Goal: Check status: Check status

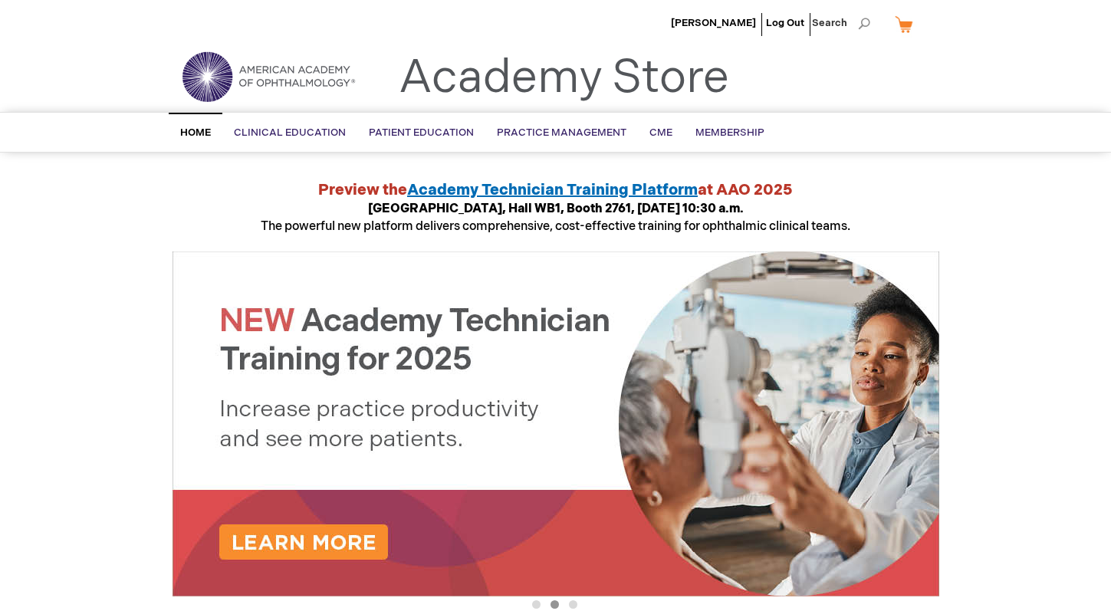
click at [231, 79] on img at bounding box center [268, 76] width 184 height 55
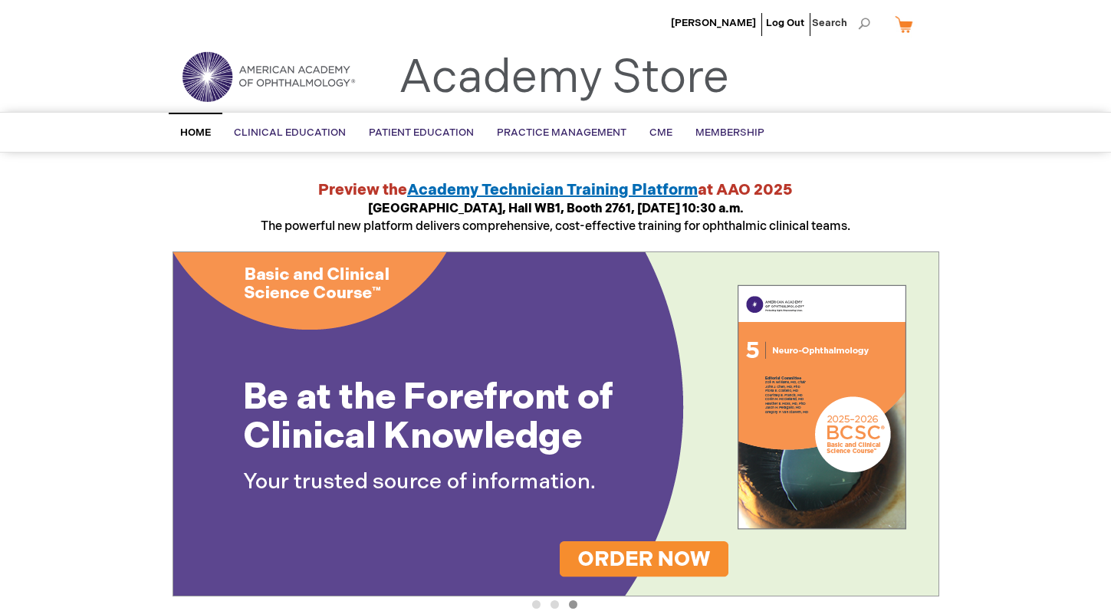
click at [193, 128] on span "Home" at bounding box center [195, 133] width 31 height 12
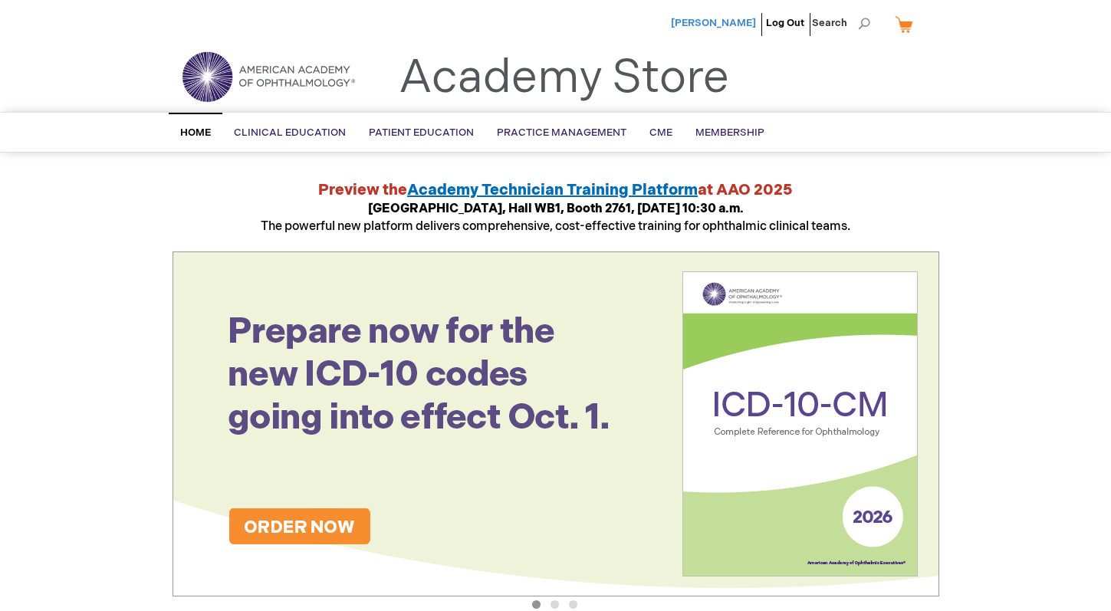
click at [724, 24] on span "Mojca Globocnik" at bounding box center [713, 23] width 85 height 12
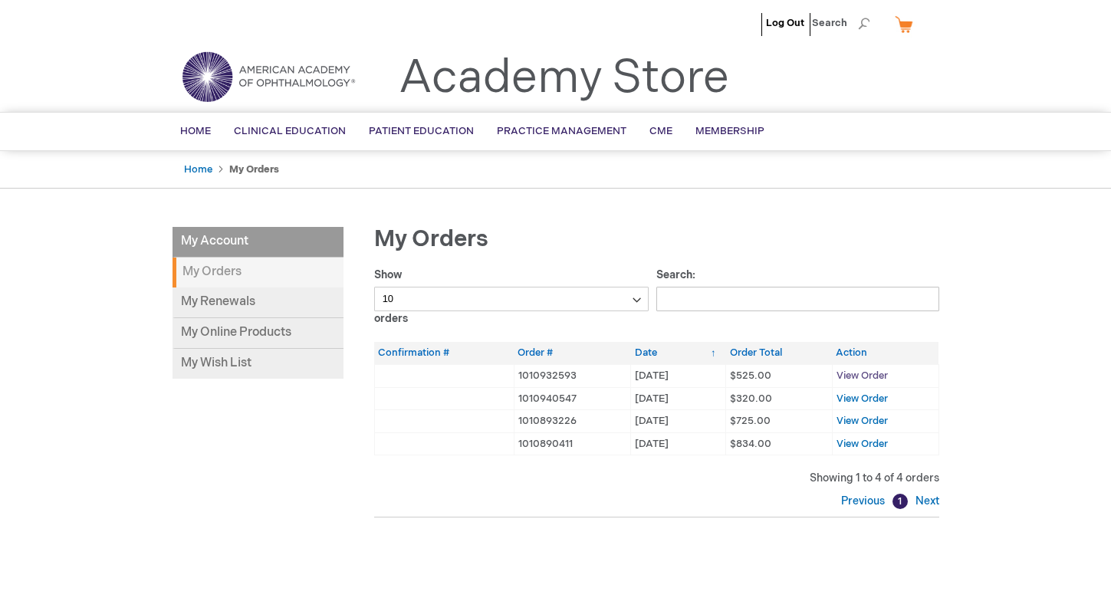
click at [868, 373] on span "View Order" at bounding box center [862, 376] width 51 height 12
click at [858, 395] on span "View Order" at bounding box center [862, 399] width 51 height 12
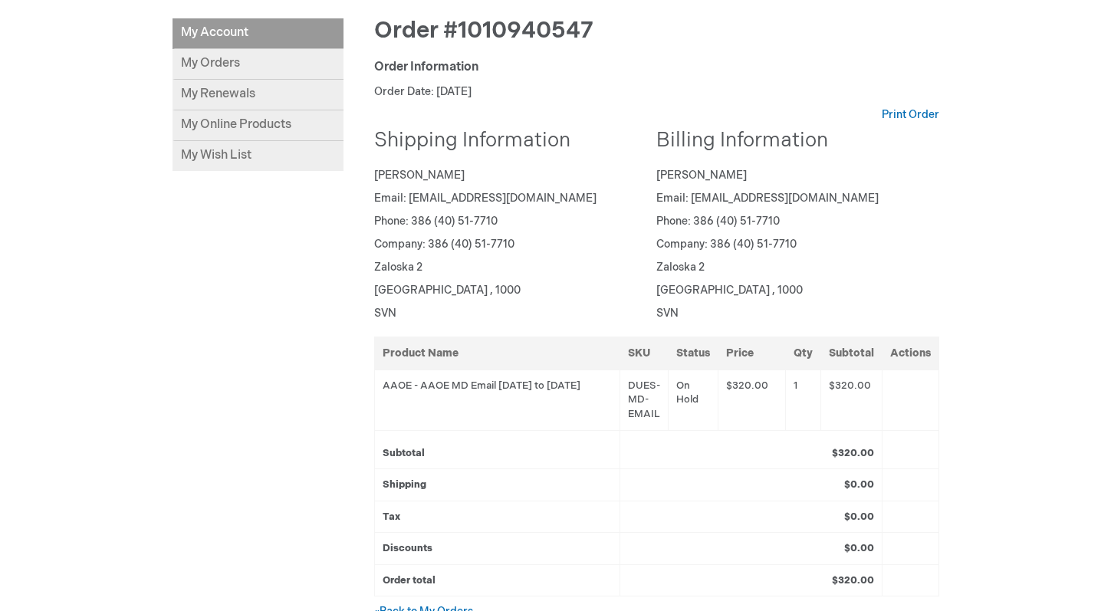
scroll to position [208, 0]
click at [219, 88] on link "My Renewals" at bounding box center [258, 96] width 171 height 31
